Goal: Transaction & Acquisition: Purchase product/service

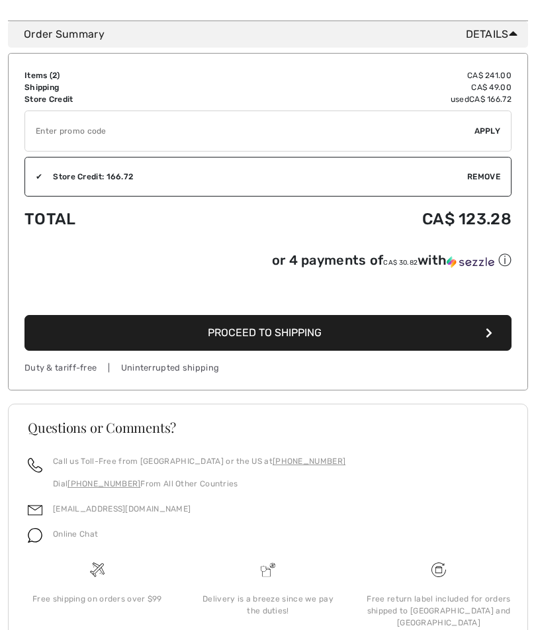
scroll to position [658, 0]
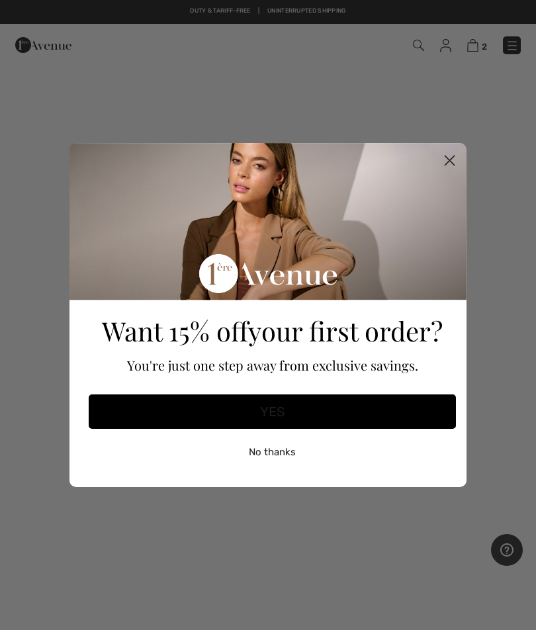
click at [443, 159] on circle "Close dialog" at bounding box center [450, 161] width 22 height 22
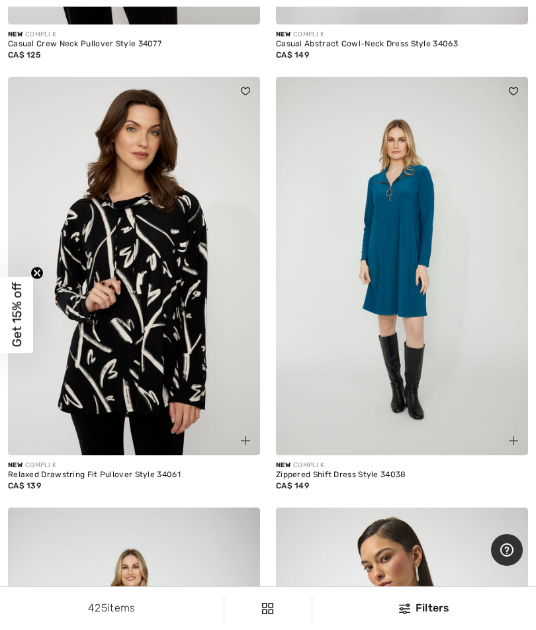
scroll to position [3266, 0]
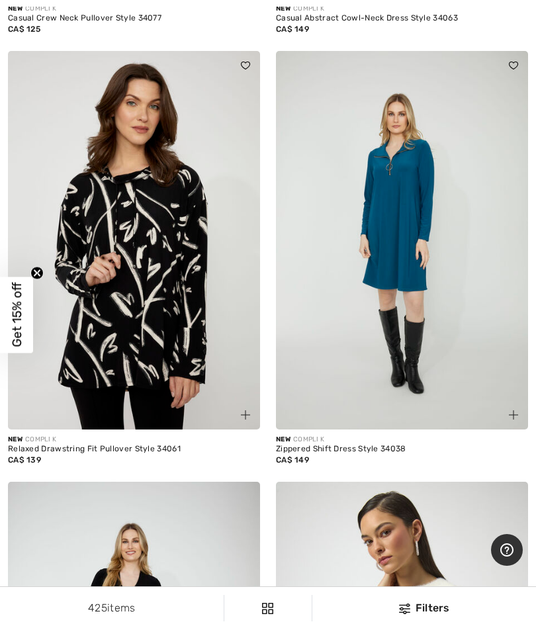
click at [427, 362] on img at bounding box center [402, 240] width 252 height 379
click at [406, 205] on img at bounding box center [402, 240] width 252 height 379
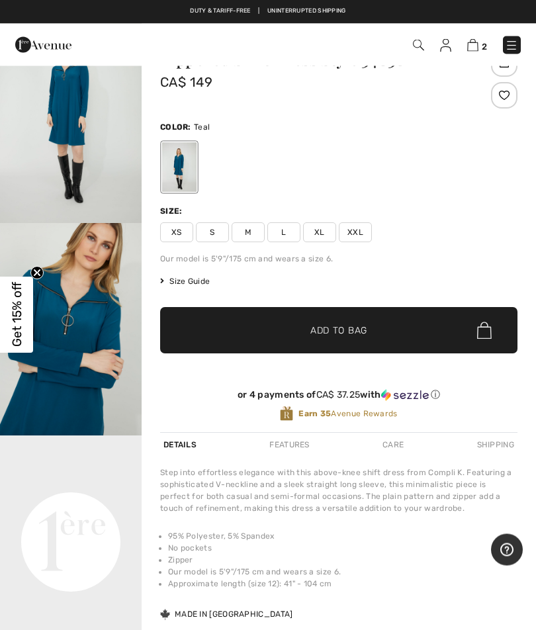
scroll to position [73, 0]
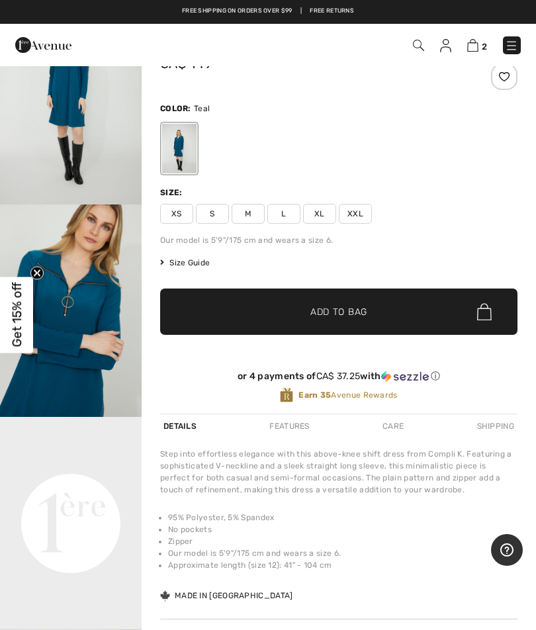
click at [517, 44] on img at bounding box center [511, 45] width 13 height 13
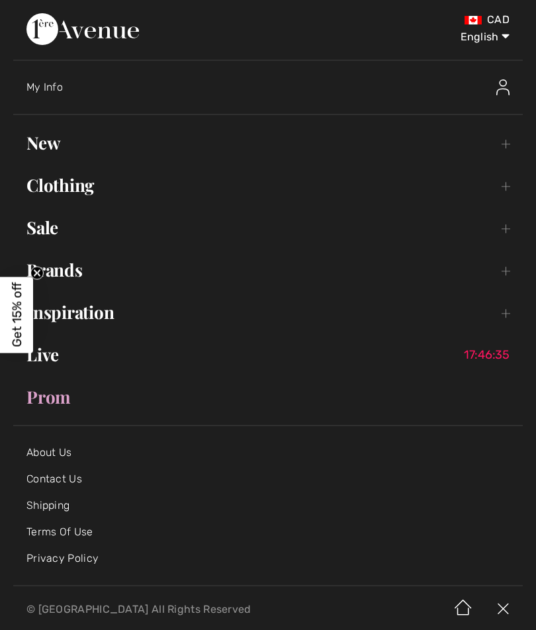
click at [488, 42] on select "English Français" at bounding box center [475, 35] width 69 height 40
select select "https://www.1ereavenue.com/fr/robe-droite-courte-modele-34038-p84849/"
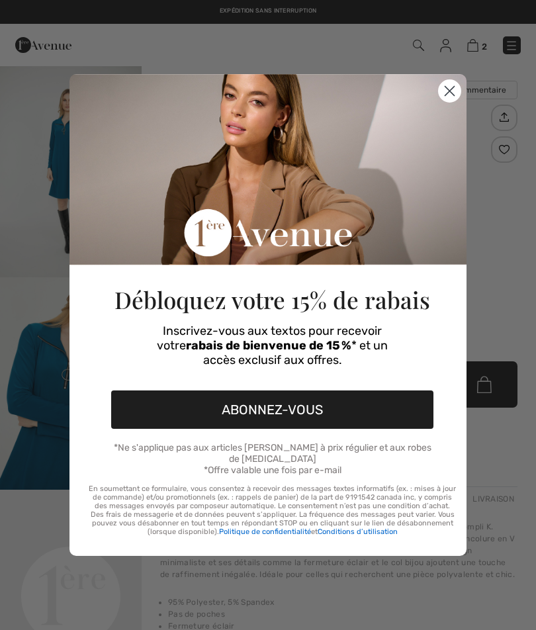
checkbox input "true"
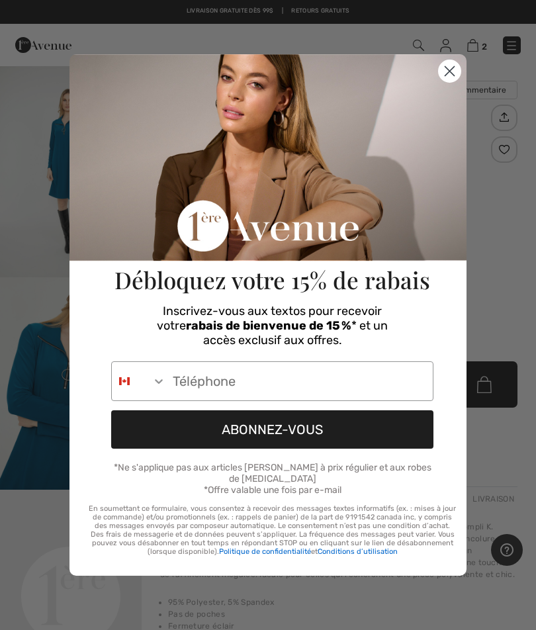
click at [216, 378] on input "Phone Number" at bounding box center [299, 381] width 267 height 38
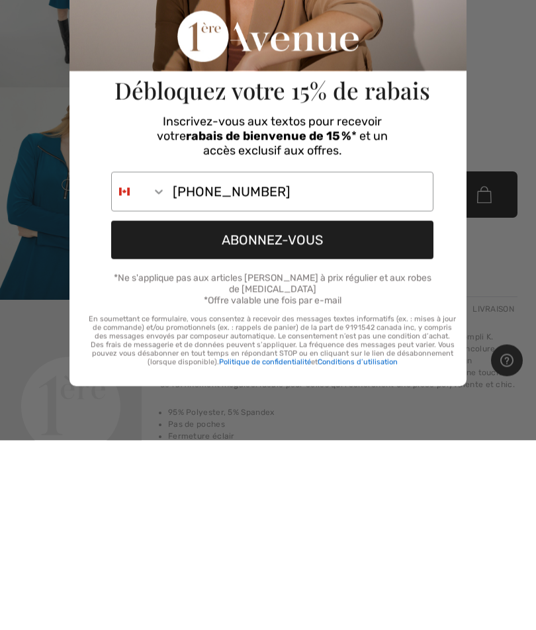
type input "418-434-2495"
click at [290, 410] on button "ABONNEZ-VOUS" at bounding box center [272, 429] width 322 height 38
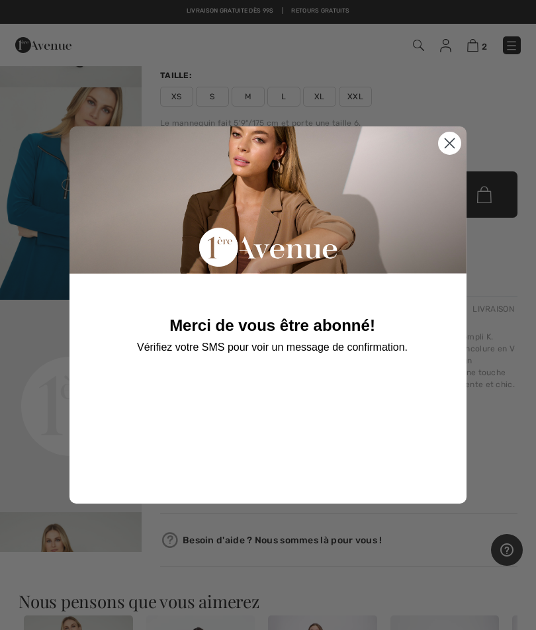
click at [453, 140] on icon "Close dialog" at bounding box center [449, 143] width 9 height 9
